Goal: Task Accomplishment & Management: Complete application form

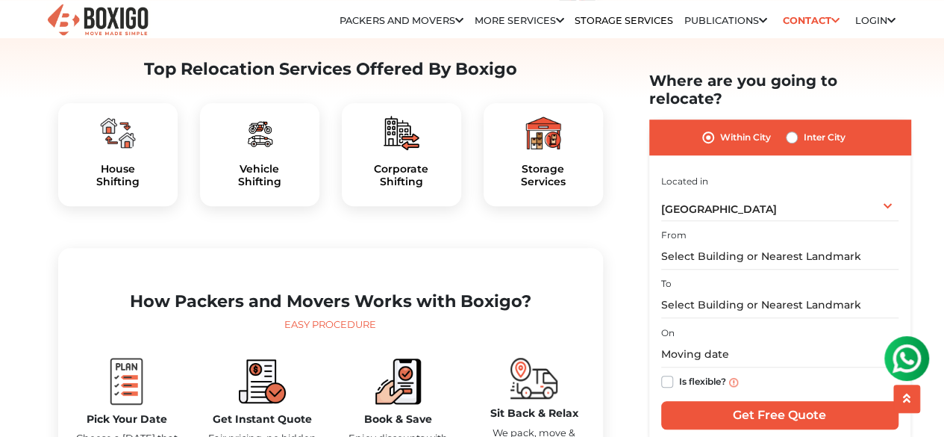
scroll to position [471, 0]
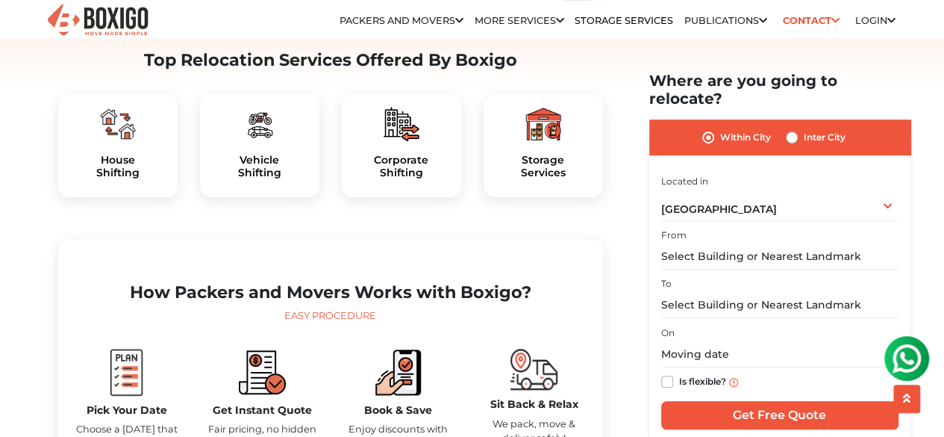
click at [431, 190] on div "Corporate Shifting" at bounding box center [401, 145] width 119 height 103
click at [415, 179] on h5 "Corporate Shifting" at bounding box center [402, 166] width 96 height 25
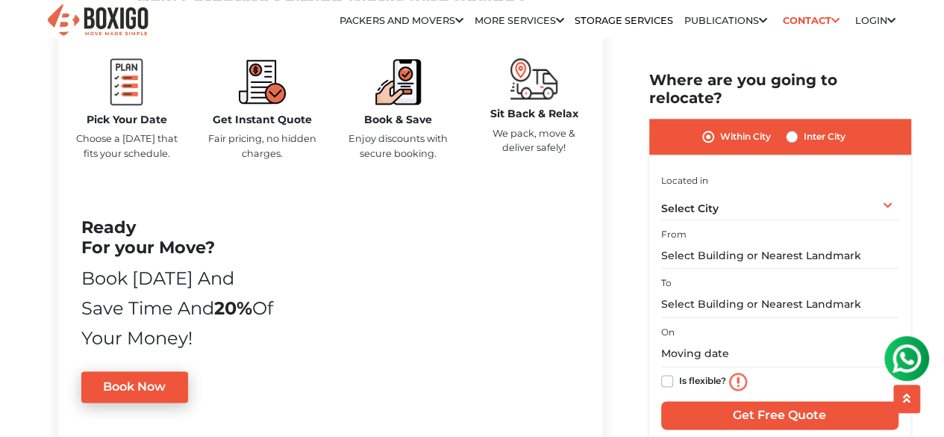
scroll to position [768, 0]
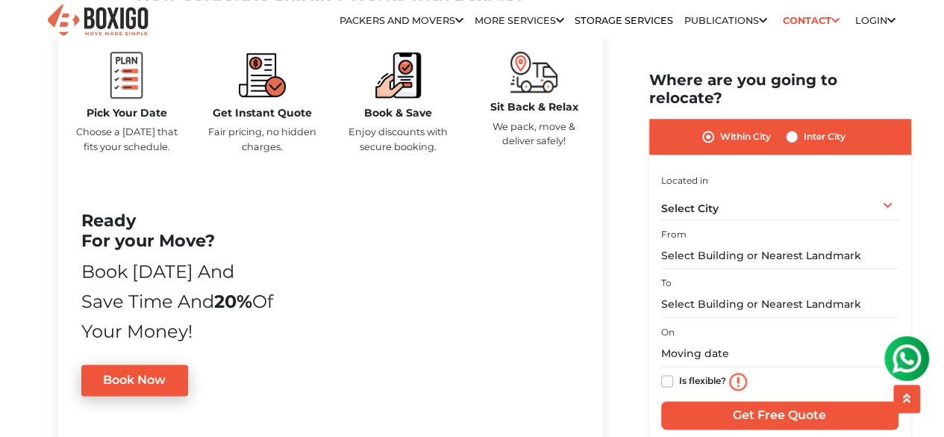
click at [525, 148] on p "We pack, move & deliver safely!" at bounding box center [534, 133] width 113 height 28
click at [240, 261] on div "Ready For your Move? Book today and Save time and 20% of your money! Book Now" at bounding box center [330, 312] width 521 height 240
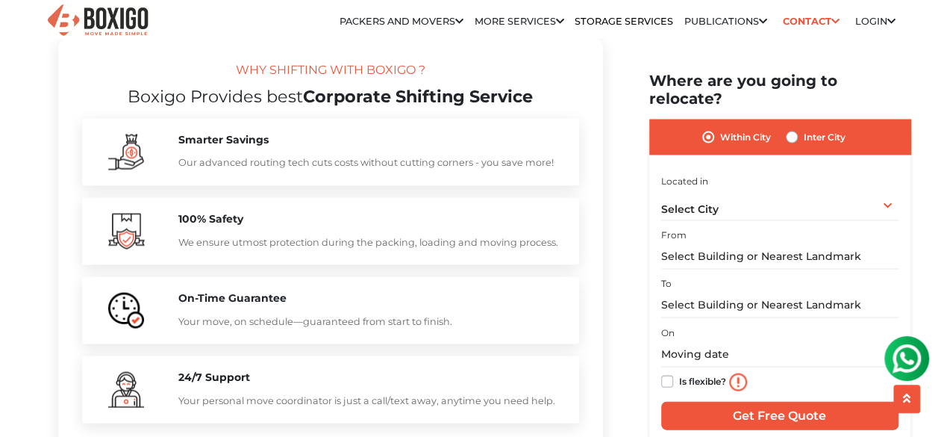
scroll to position [1425, 0]
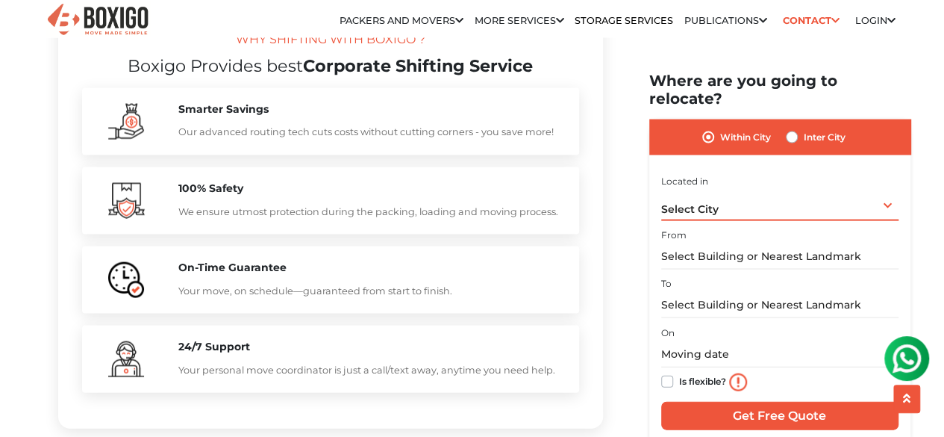
click at [748, 189] on div "Select City Select City Bangalore Bengaluru Bhopal Bhubaneswar Chennai Coimbato…" at bounding box center [779, 204] width 237 height 31
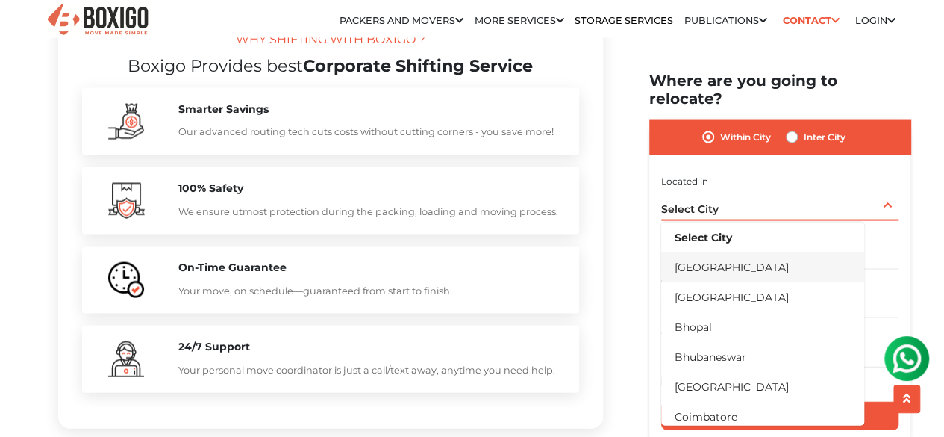
click at [691, 252] on li "[GEOGRAPHIC_DATA]" at bounding box center [762, 267] width 203 height 30
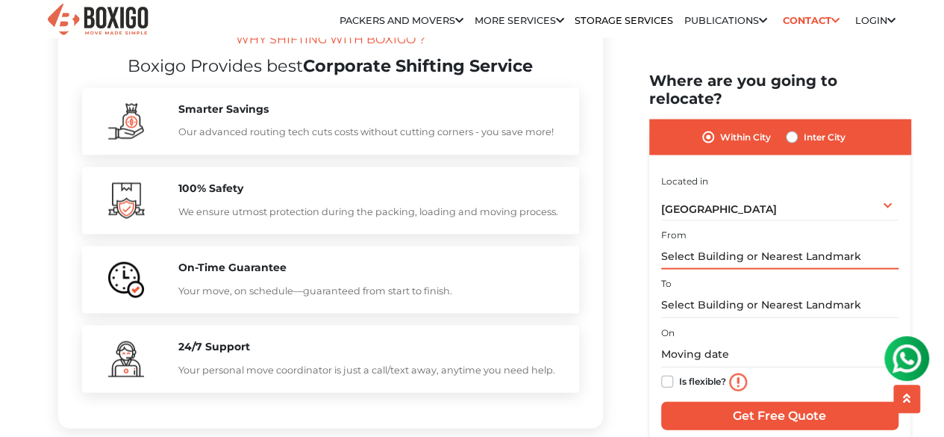
click at [717, 243] on input "text" at bounding box center [779, 256] width 237 height 26
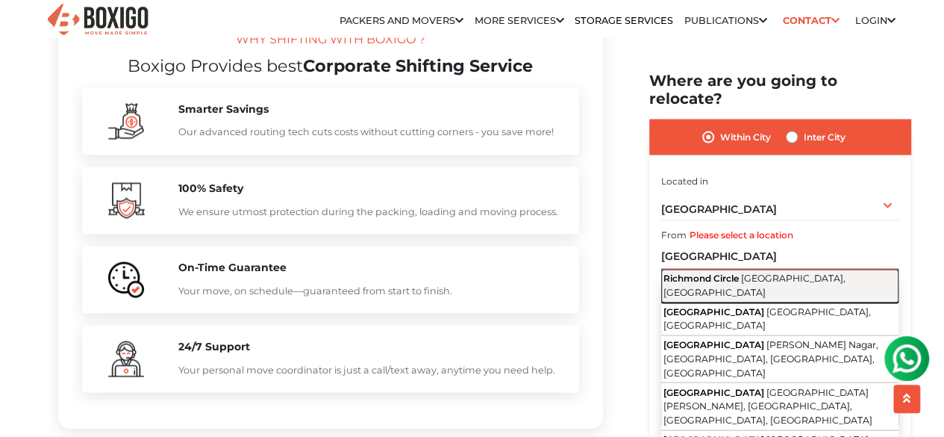
click at [723, 272] on span "Richmond Circle" at bounding box center [701, 277] width 75 height 11
type input "Richmond Circle, Bengaluru, Karnataka"
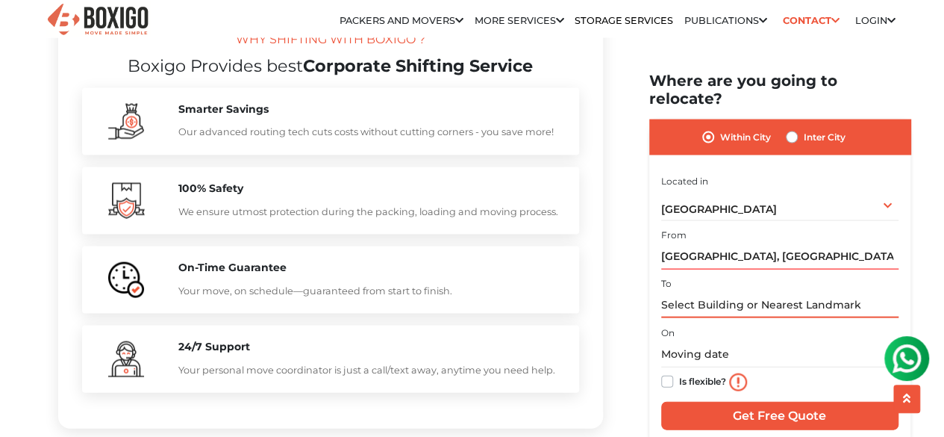
click at [720, 292] on input "text" at bounding box center [779, 305] width 237 height 26
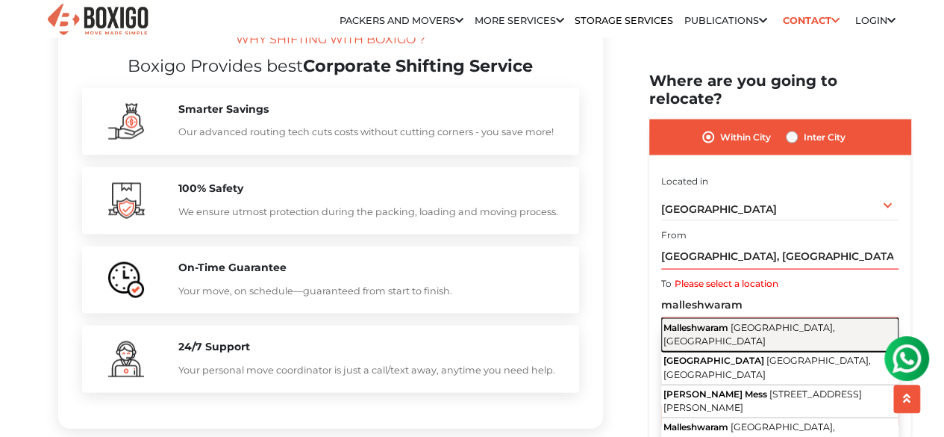
click at [711, 321] on span "Malleshwaram" at bounding box center [696, 326] width 65 height 11
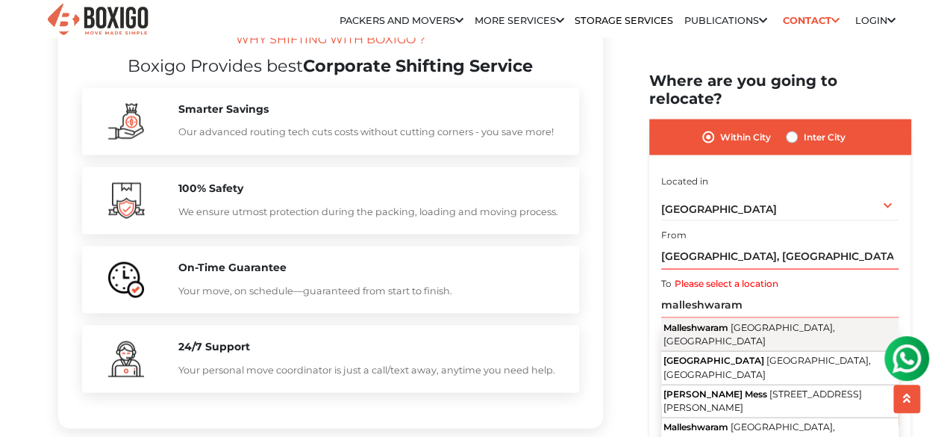
type input "Malleshwaram, Bengaluru, Karnataka"
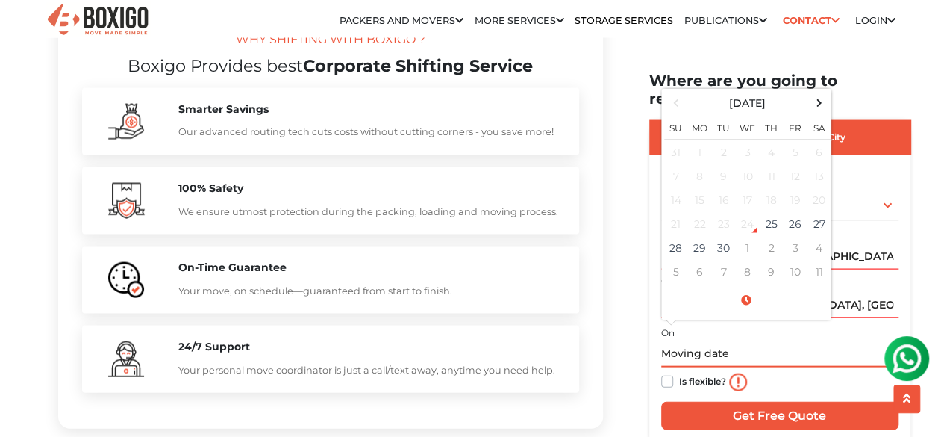
click at [679, 341] on input "text" at bounding box center [779, 354] width 237 height 26
click at [738, 260] on td "8" at bounding box center [748, 272] width 24 height 24
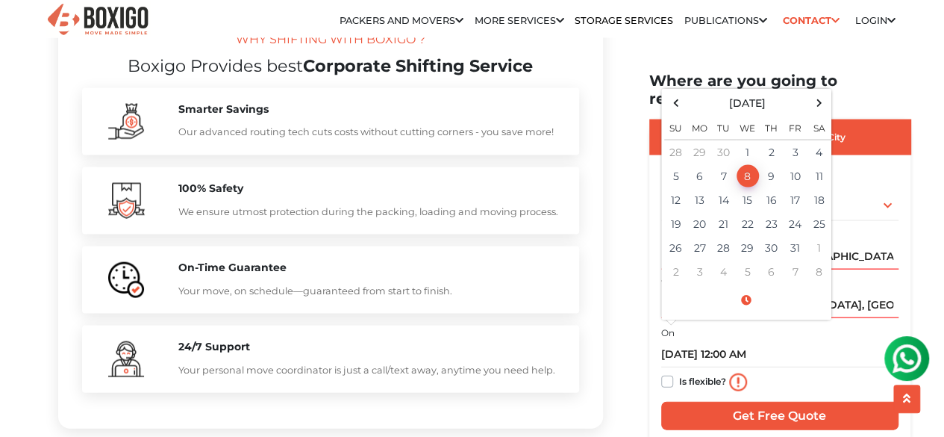
click at [790, 367] on div "Is flexible?" at bounding box center [779, 382] width 237 height 30
click at [760, 341] on input "10/08/2025 12:00 AM" at bounding box center [779, 354] width 237 height 26
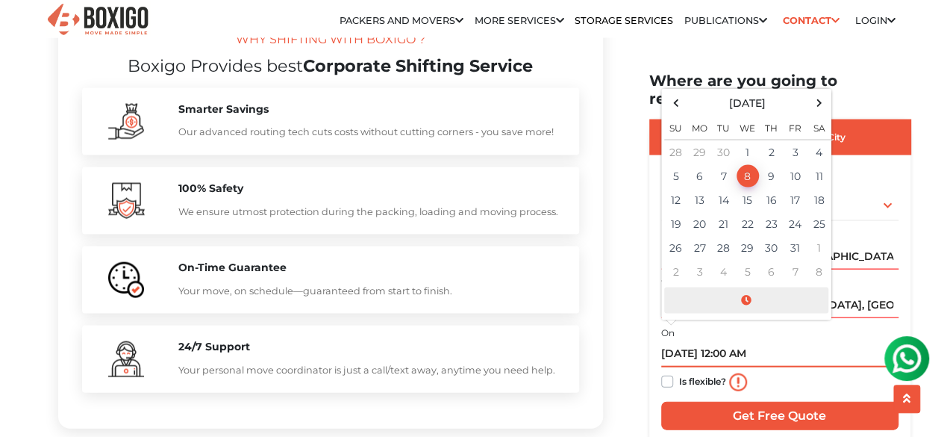
click at [743, 287] on span at bounding box center [746, 300] width 164 height 26
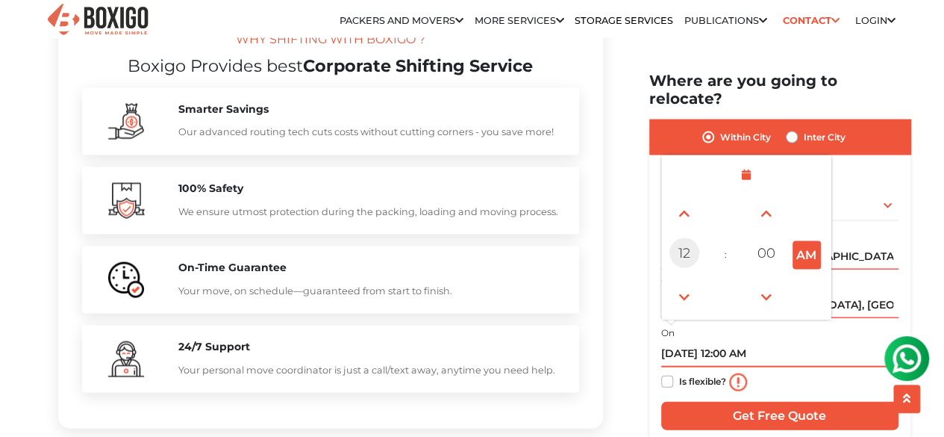
click at [686, 238] on span "12" at bounding box center [685, 253] width 30 height 30
click at [806, 282] on div "11" at bounding box center [810, 296] width 40 height 40
click at [761, 238] on span "59" at bounding box center [767, 253] width 30 height 30
click at [688, 204] on div "00" at bounding box center [685, 213] width 40 height 40
click at [804, 241] on button "PM" at bounding box center [807, 255] width 28 height 28
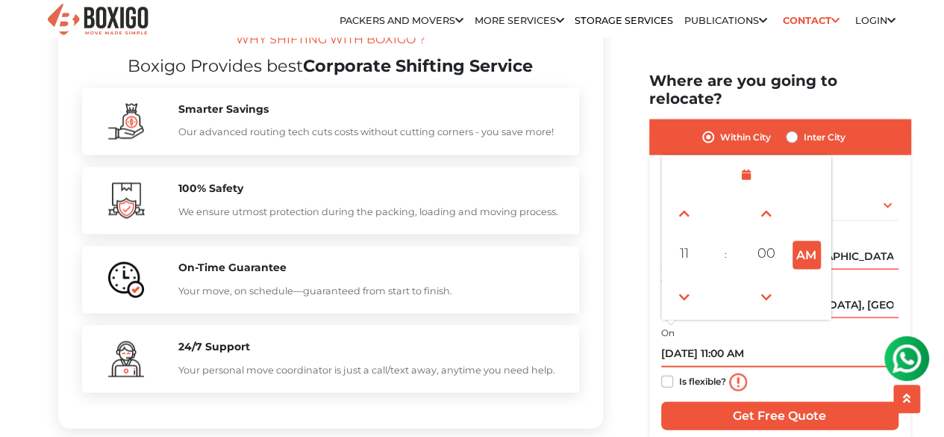
click at [804, 241] on button "AM" at bounding box center [807, 255] width 28 height 28
click at [818, 244] on button "PM" at bounding box center [807, 255] width 28 height 28
type input "10/07/2025 11:00 AM"
click at [846, 347] on input "10/07/2025 11:00 AM" at bounding box center [779, 354] width 237 height 26
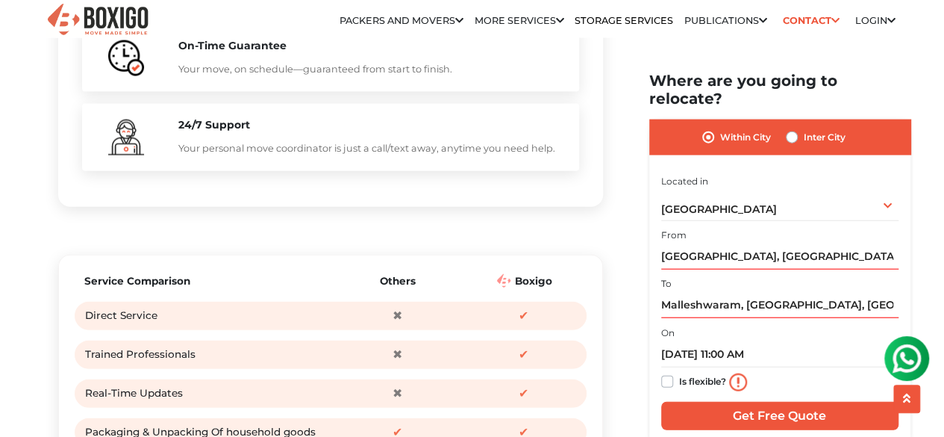
scroll to position [1654, 0]
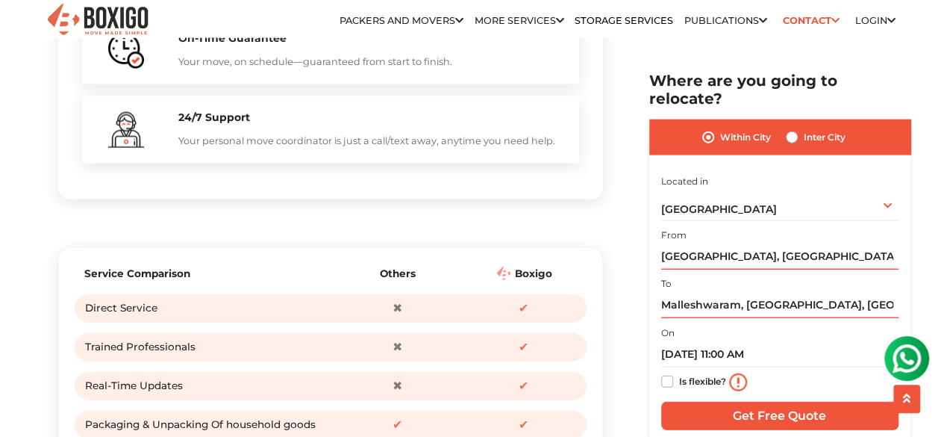
click at [679, 372] on label "Is flexible?" at bounding box center [702, 380] width 47 height 16
click at [663, 372] on input "Is flexible?" at bounding box center [667, 379] width 12 height 15
checkbox input "true"
click at [714, 402] on input "Get Free Quote" at bounding box center [779, 416] width 237 height 28
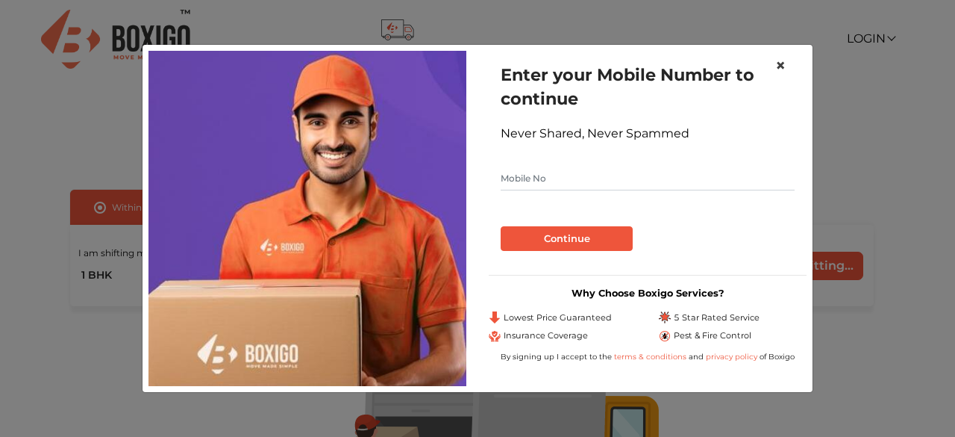
click at [788, 57] on button "×" at bounding box center [781, 66] width 34 height 42
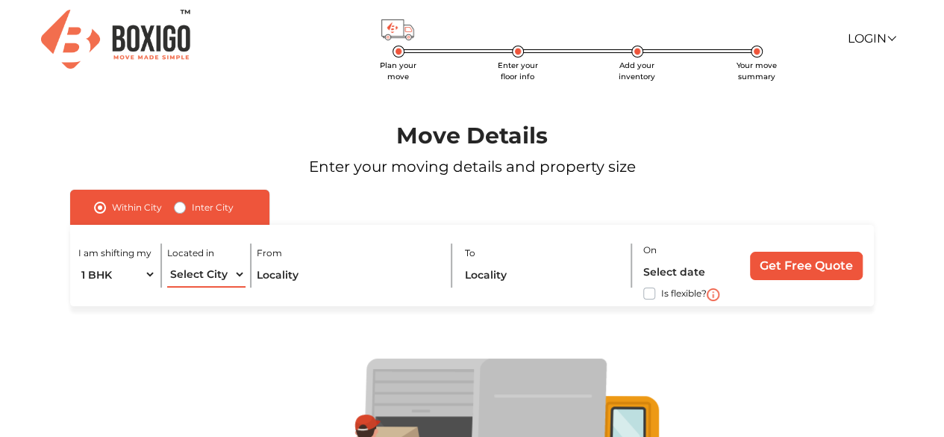
click at [225, 280] on select "Select City Bangalore Bengaluru Bhopal Bhubaneswar Chennai Coimbatore Cuttack D…" at bounding box center [206, 274] width 78 height 26
click at [337, 275] on input "text" at bounding box center [349, 274] width 184 height 26
click at [484, 284] on input "text" at bounding box center [543, 274] width 157 height 26
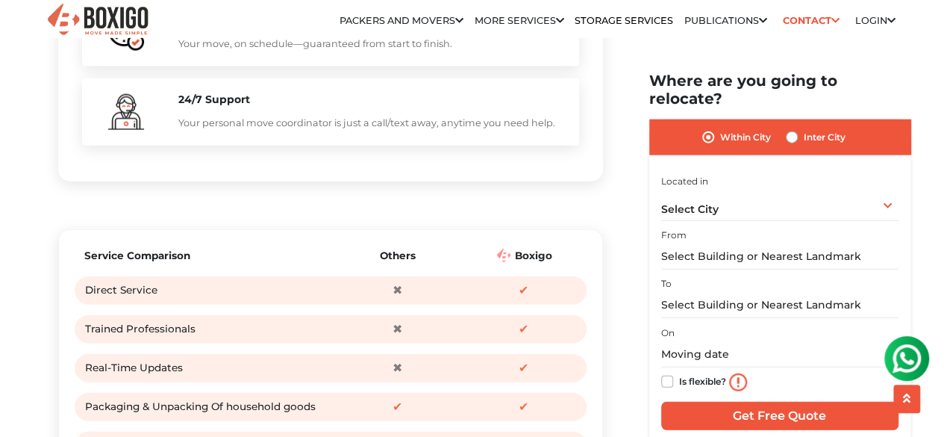
click at [679, 372] on label "Is flexible?" at bounding box center [702, 380] width 47 height 16
click at [671, 372] on input "Is flexible?" at bounding box center [667, 379] width 12 height 15
click at [697, 402] on input "Get Free Quote" at bounding box center [779, 416] width 237 height 28
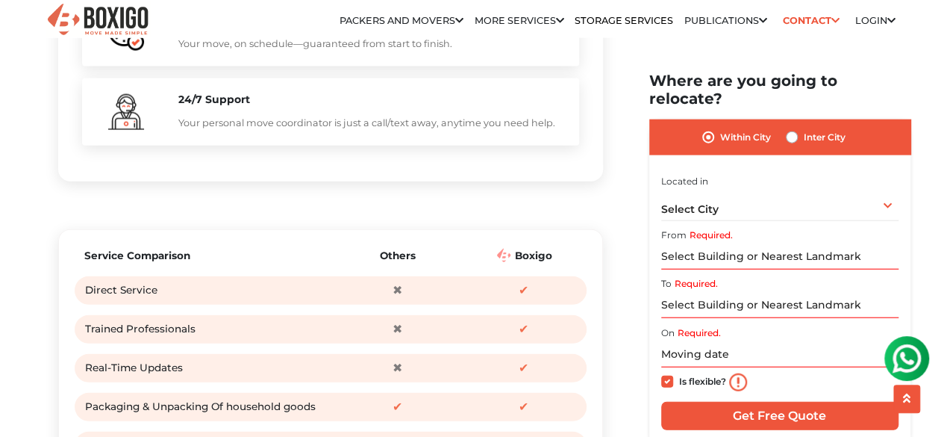
click at [679, 372] on label "Is flexible?" at bounding box center [702, 380] width 47 height 16
click at [670, 372] on input "Is flexible?" at bounding box center [667, 379] width 12 height 15
checkbox input "false"
click at [692, 205] on div "Select City Select City Bangalore Bengaluru Bhopal Bhubaneswar Chennai Coimbato…" at bounding box center [779, 204] width 237 height 31
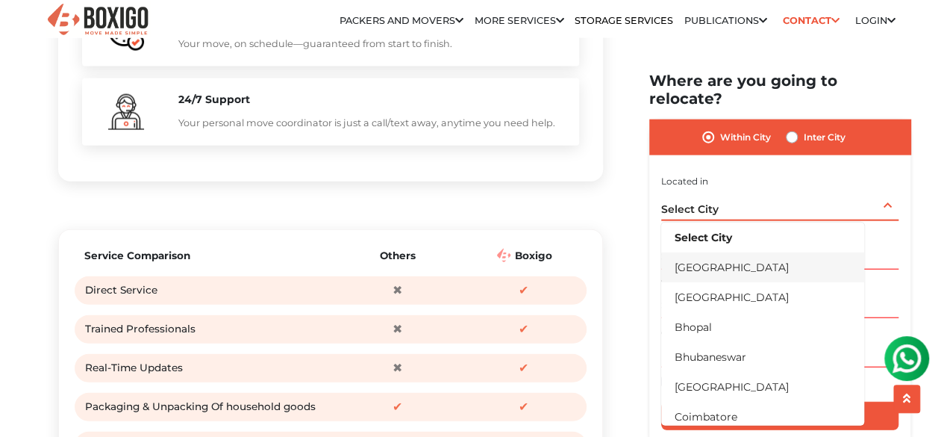
click at [697, 257] on li "[GEOGRAPHIC_DATA]" at bounding box center [762, 267] width 203 height 30
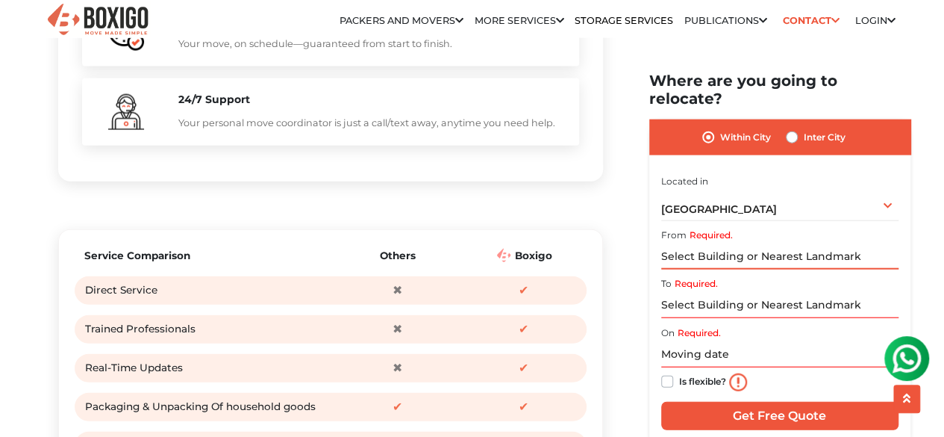
click at [715, 244] on input "Required." at bounding box center [779, 256] width 237 height 26
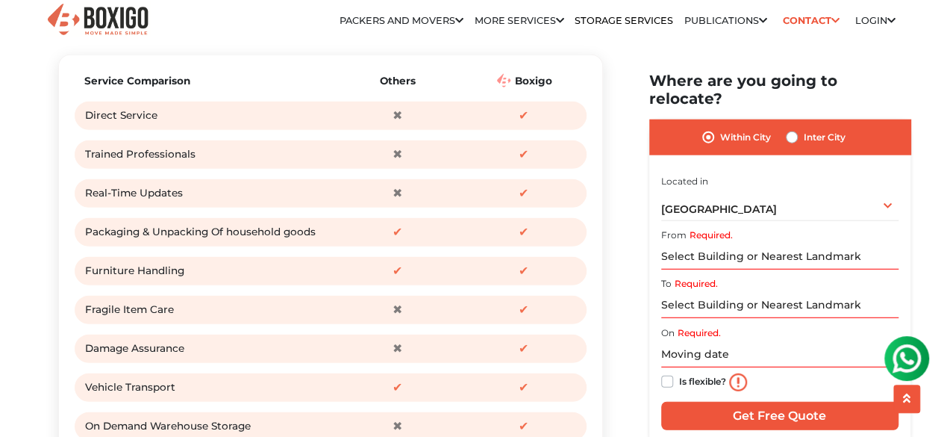
scroll to position [1851, 0]
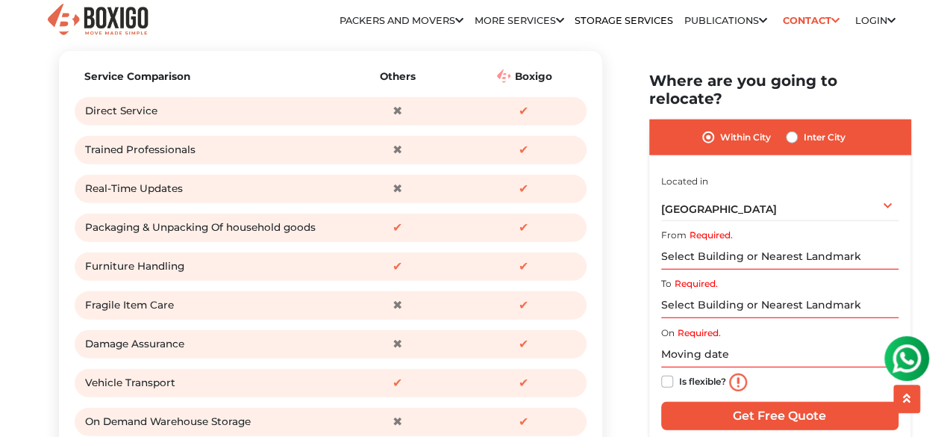
click at [482, 200] on div "✔" at bounding box center [523, 189] width 119 height 22
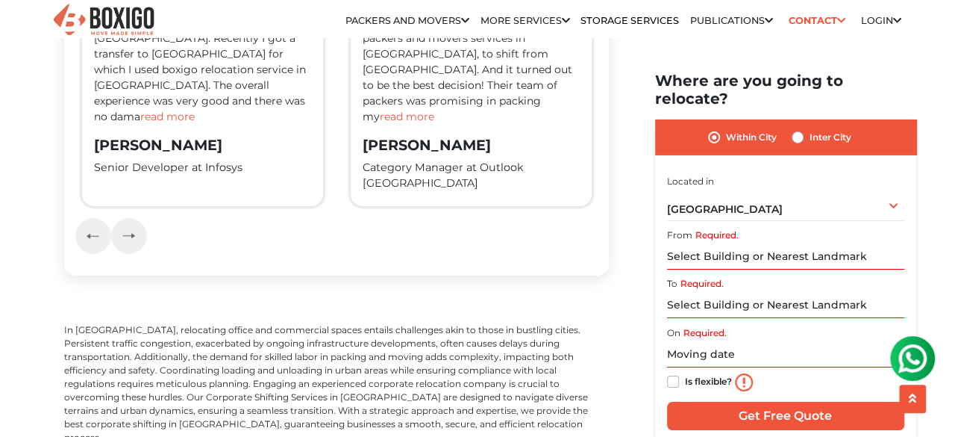
scroll to position [2538, 0]
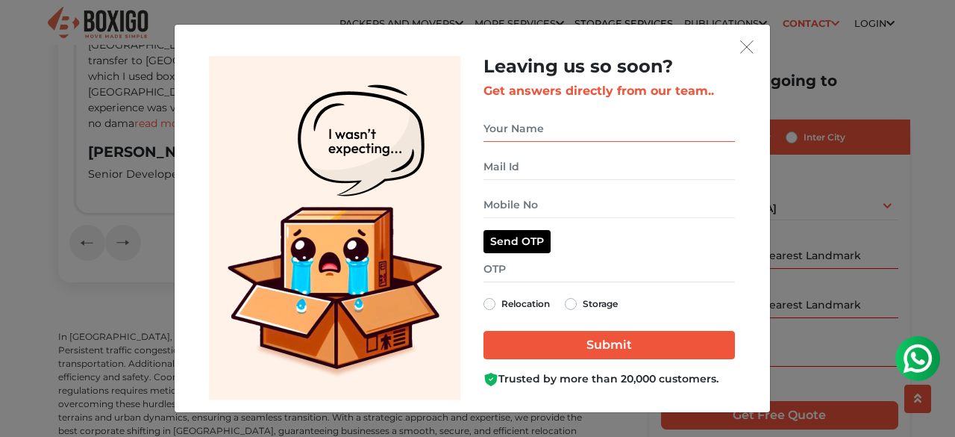
click at [576, 125] on input "get free quote dialog" at bounding box center [610, 129] width 252 height 26
type input "Yasmin"
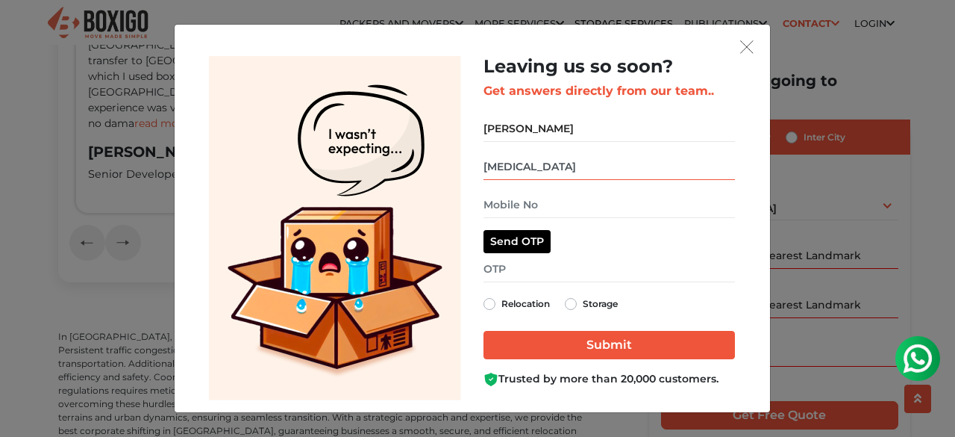
type input "yasmin@erafoundationindia.org"
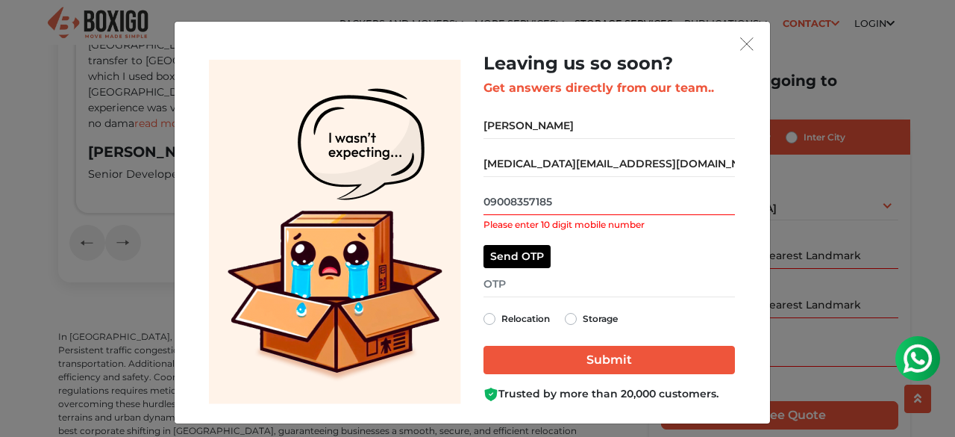
click at [493, 204] on input "09008357185" at bounding box center [610, 202] width 252 height 26
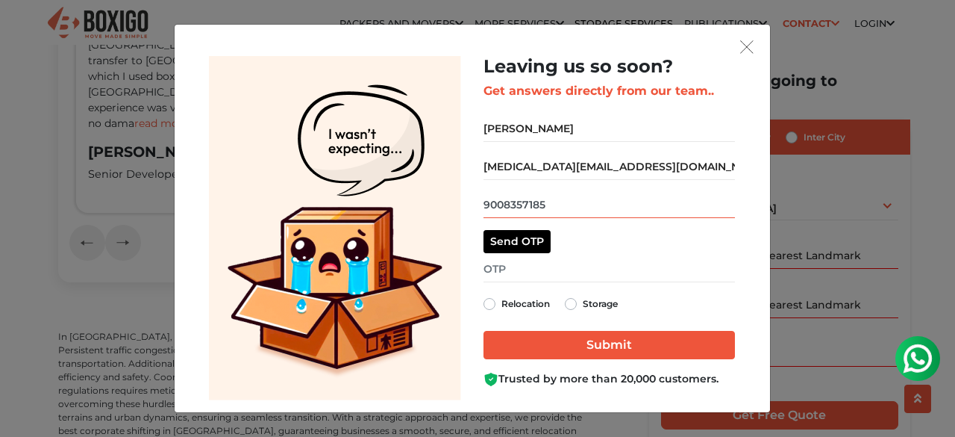
type input "9008357185"
click at [527, 240] on button "Send OTP" at bounding box center [517, 241] width 67 height 23
click at [510, 271] on input "get free quote dialog" at bounding box center [610, 269] width 252 height 26
type input "8026"
click at [528, 305] on label "Relocation" at bounding box center [526, 304] width 49 height 18
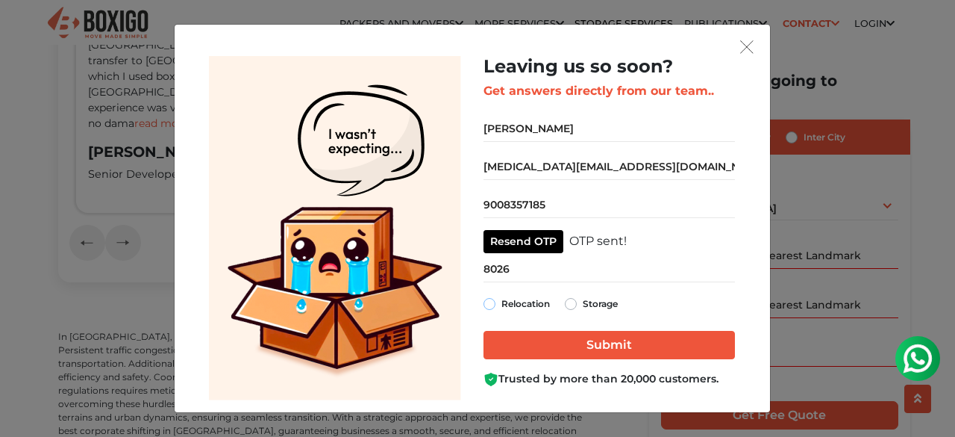
click at [496, 305] on input "Relocation" at bounding box center [490, 302] width 12 height 15
radio input "true"
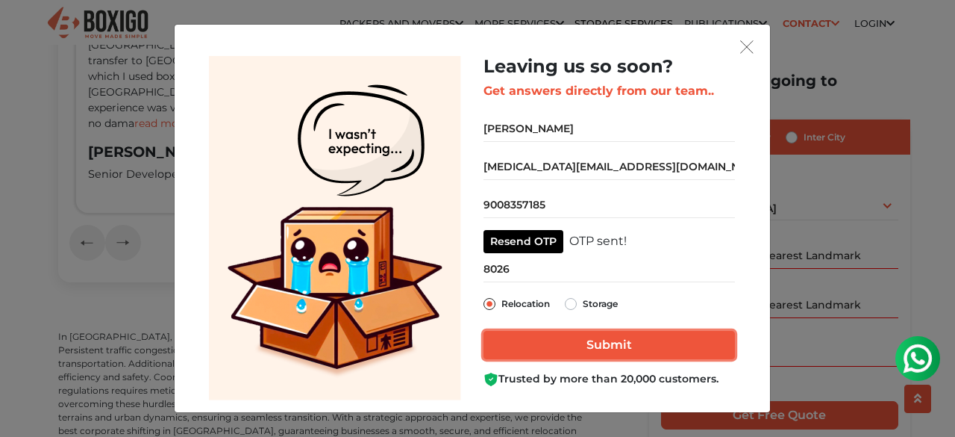
click at [561, 344] on input "Submit" at bounding box center [610, 345] width 252 height 28
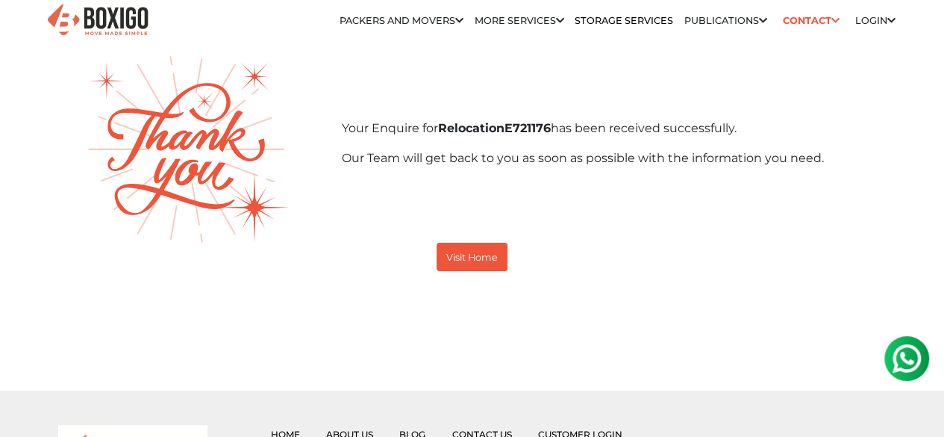
click at [517, 124] on div "Your Enquire for Relocation E721176 has been received successfully. Our Team wi…" at bounding box center [472, 149] width 851 height 186
click at [444, 266] on button "Visit Home" at bounding box center [472, 257] width 71 height 28
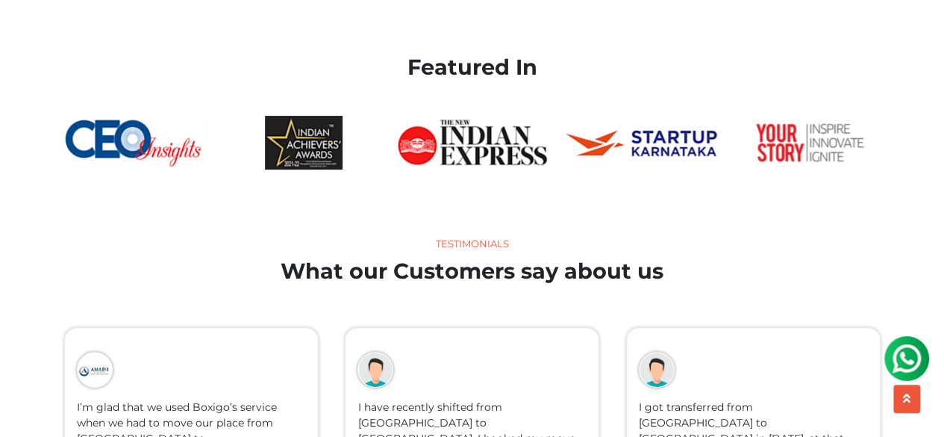
scroll to position [3018, 0]
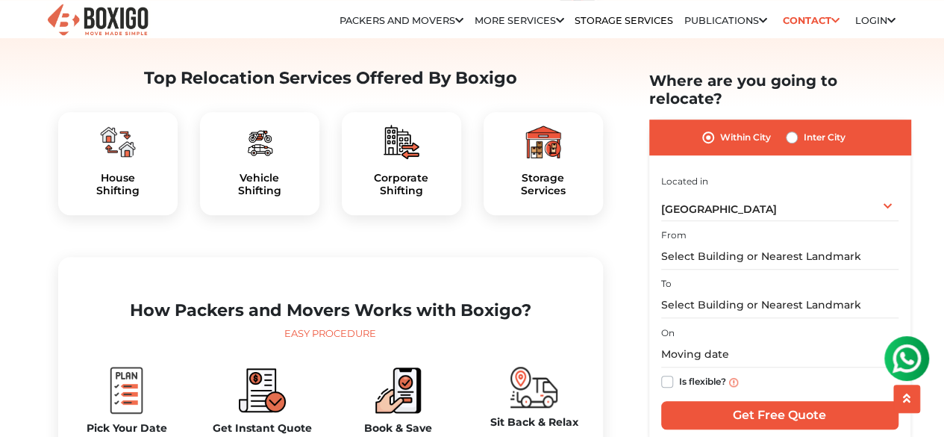
scroll to position [462, 0]
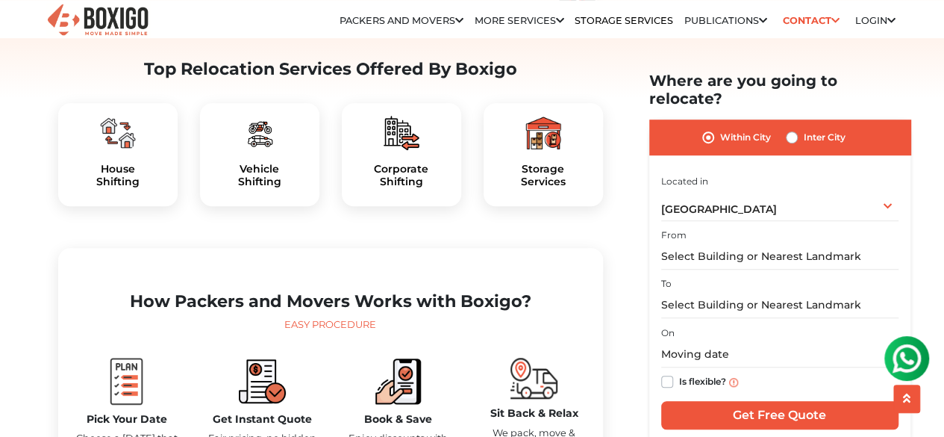
click at [436, 151] on div at bounding box center [402, 133] width 96 height 36
click at [408, 188] on h5 "Corporate Shifting" at bounding box center [402, 175] width 96 height 25
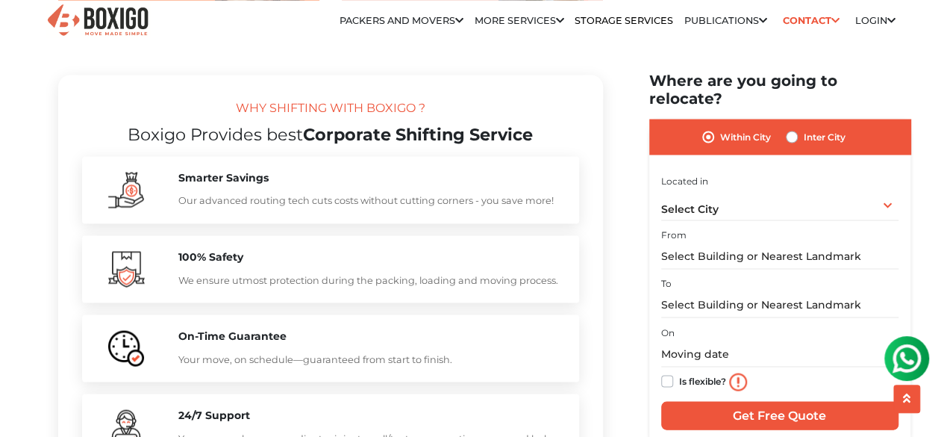
scroll to position [1394, 0]
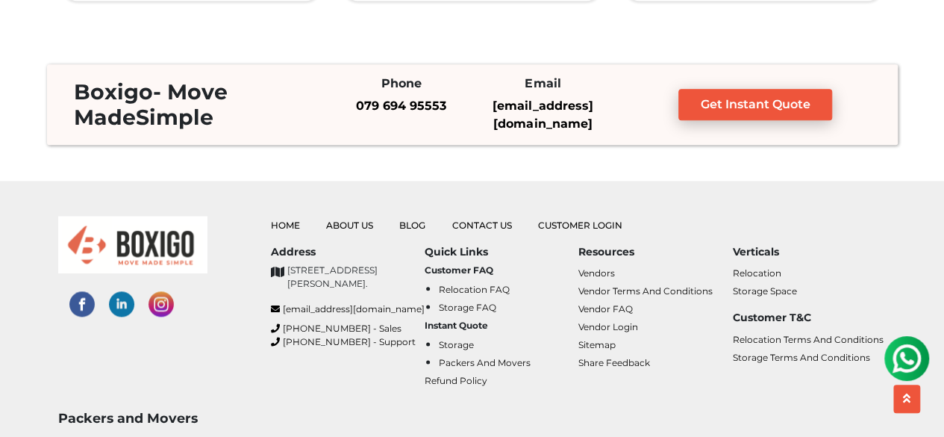
scroll to position [3775, 0]
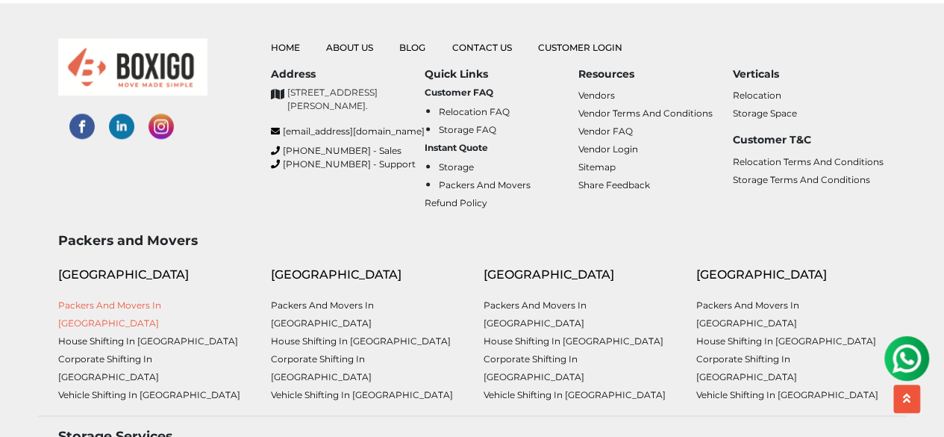
click at [121, 319] on link "Packers and Movers in [GEOGRAPHIC_DATA]" at bounding box center [109, 313] width 103 height 29
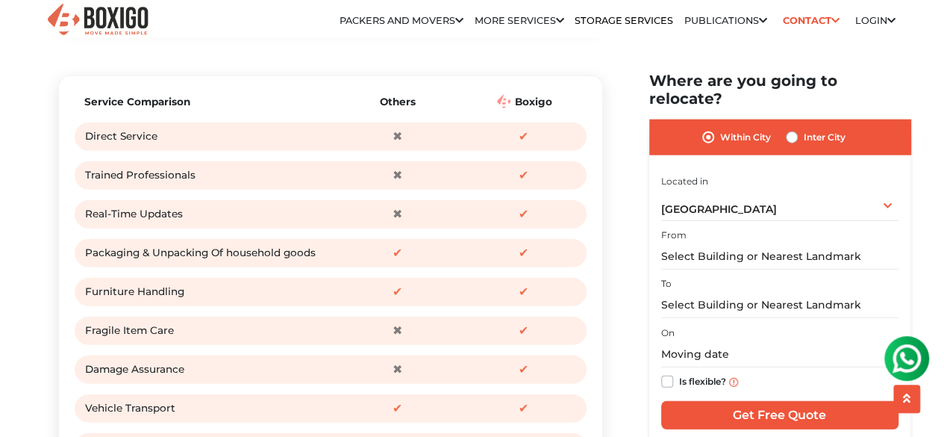
scroll to position [1817, 0]
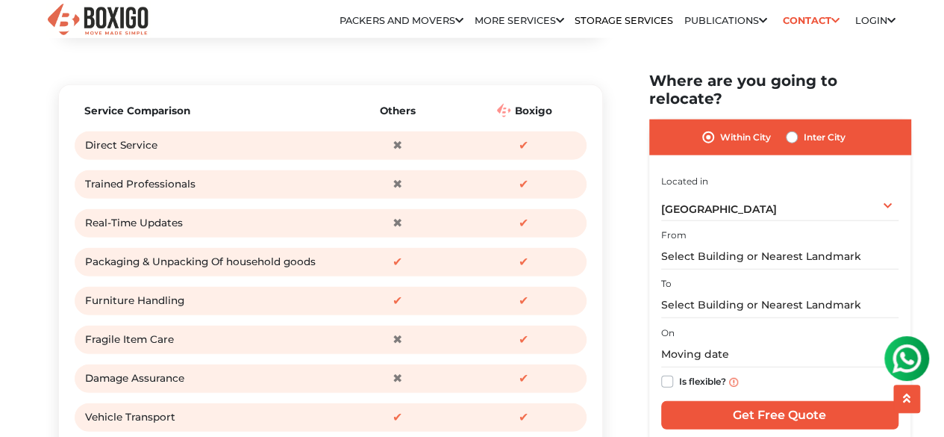
click at [443, 196] on div "✖" at bounding box center [397, 184] width 119 height 22
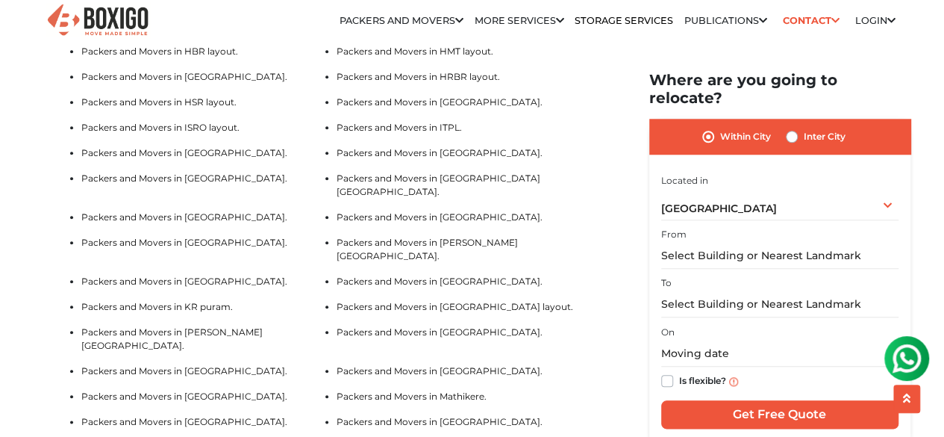
scroll to position [3489, 0]
click at [913, 352] on img at bounding box center [907, 358] width 30 height 30
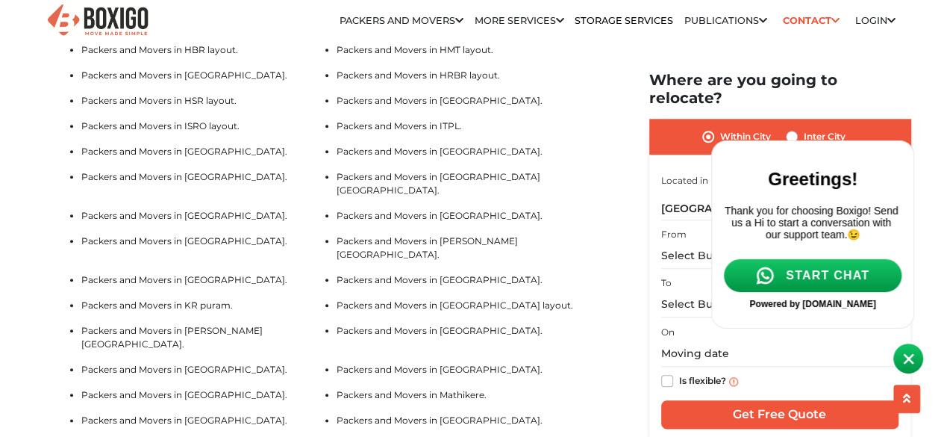
click at [815, 282] on span "START CHAT" at bounding box center [828, 275] width 84 height 13
